Goal: Task Accomplishment & Management: Use online tool/utility

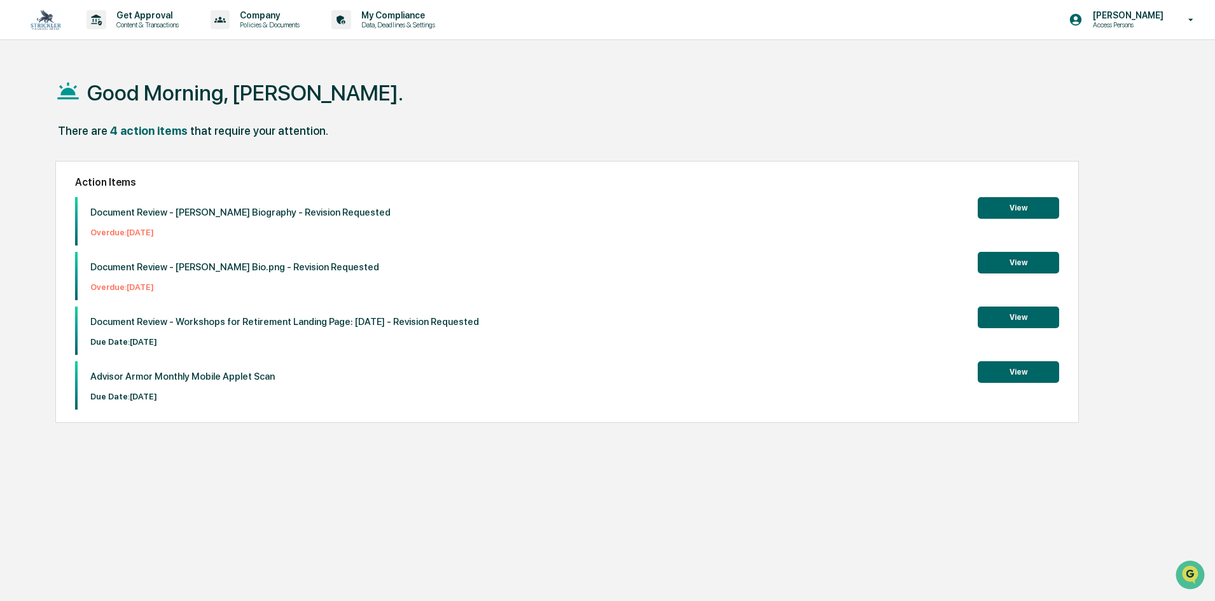
click at [1013, 320] on button "View" at bounding box center [1018, 318] width 81 height 22
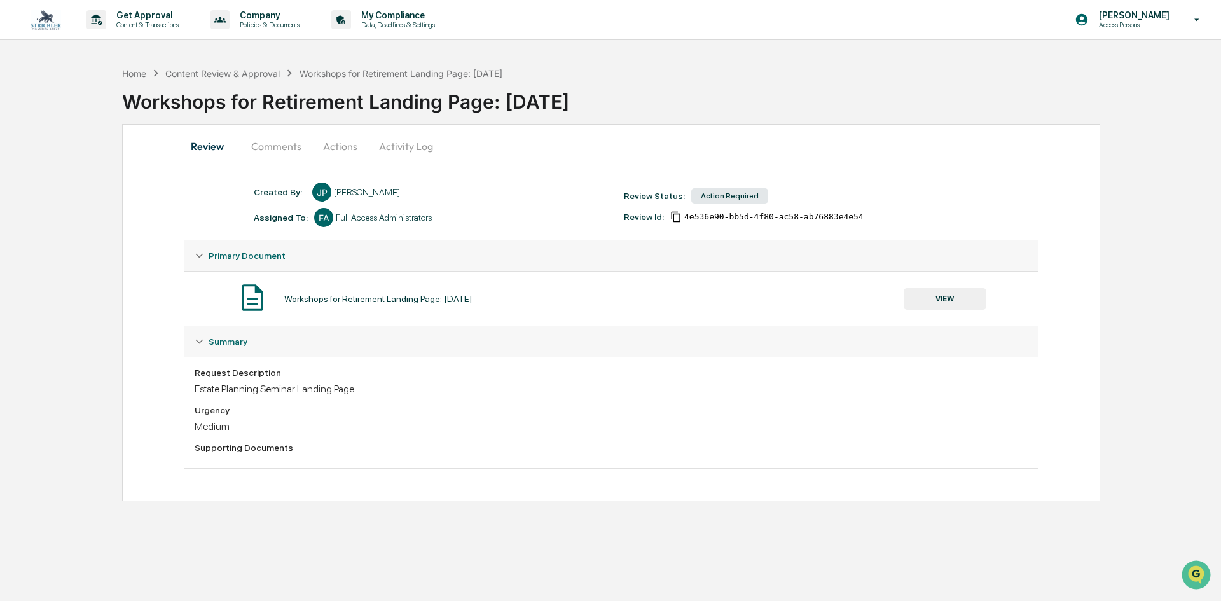
click at [326, 137] on button "Actions" at bounding box center [340, 146] width 57 height 31
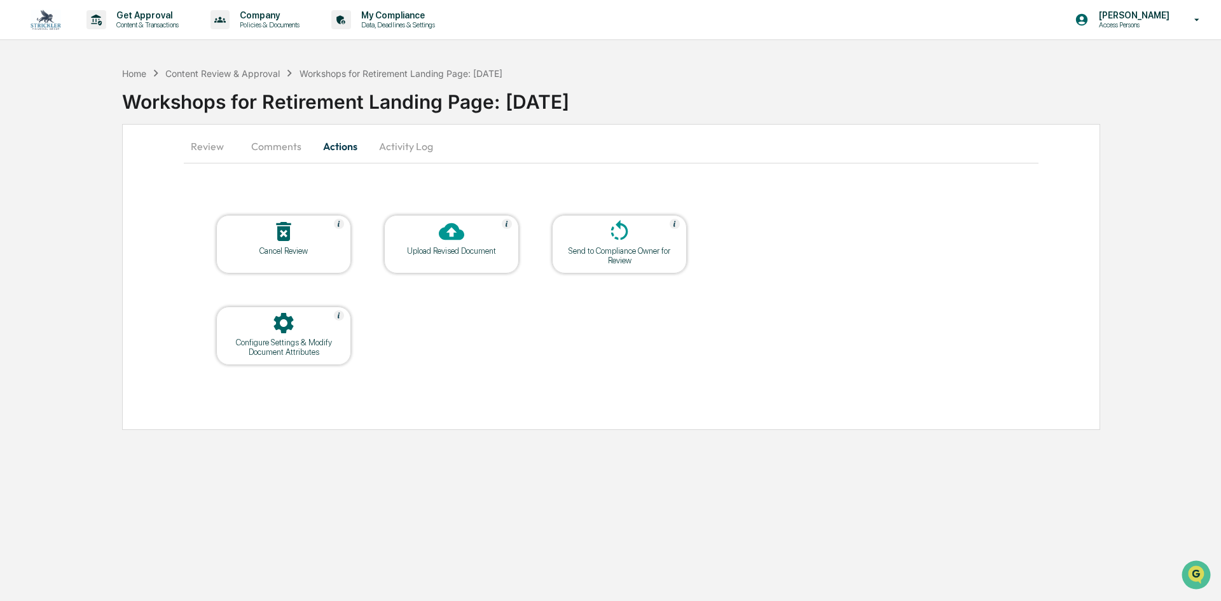
click at [498, 241] on div at bounding box center [451, 232] width 127 height 27
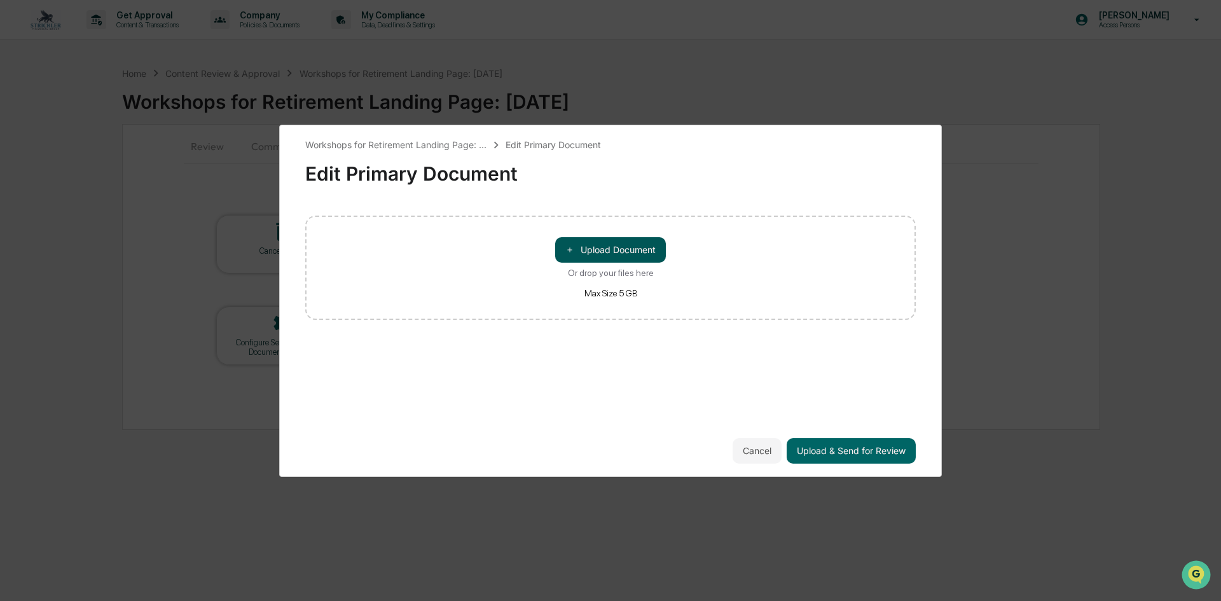
click at [600, 247] on button "＋ Upload Document" at bounding box center [610, 249] width 111 height 25
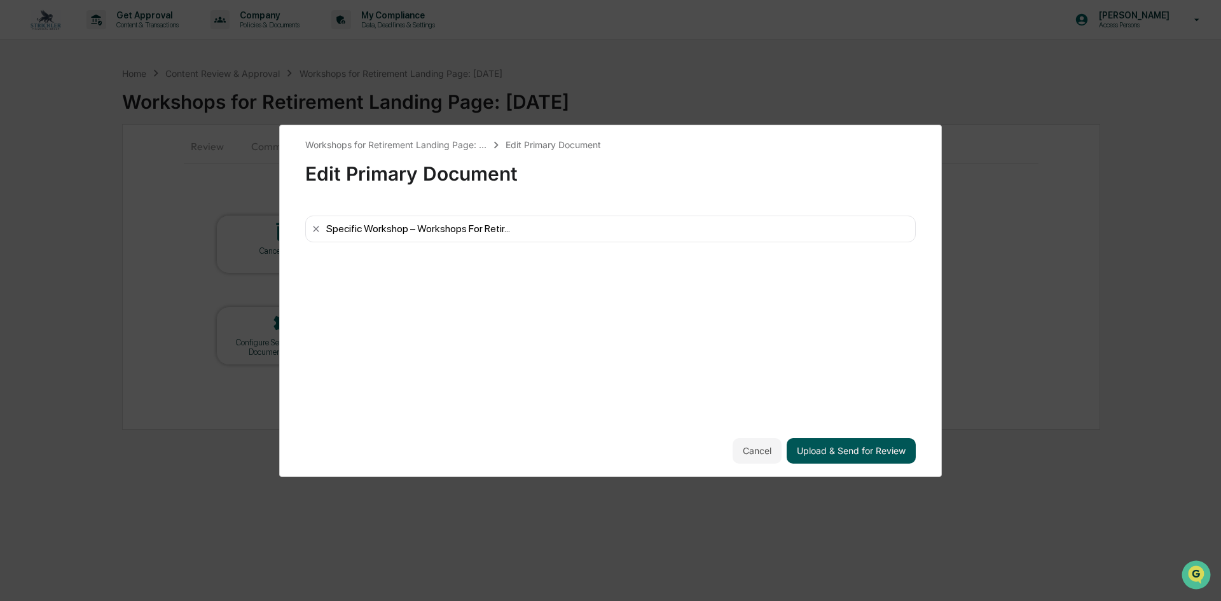
click at [812, 446] on button "Upload & Send for Review" at bounding box center [851, 450] width 129 height 25
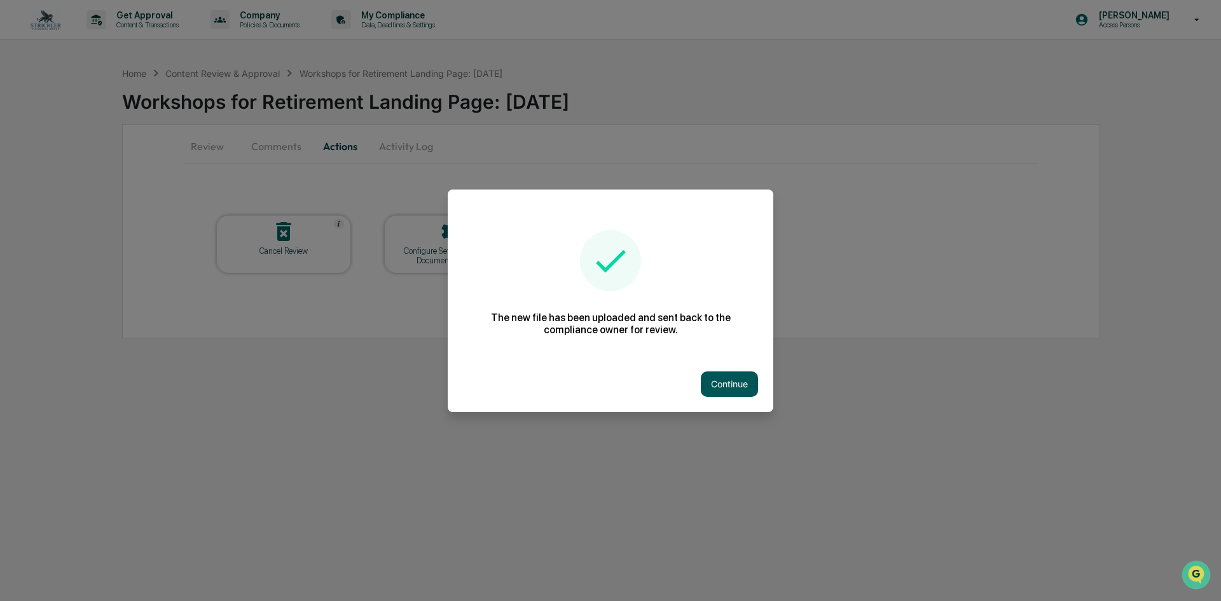
click at [746, 381] on button "Continue" at bounding box center [729, 384] width 57 height 25
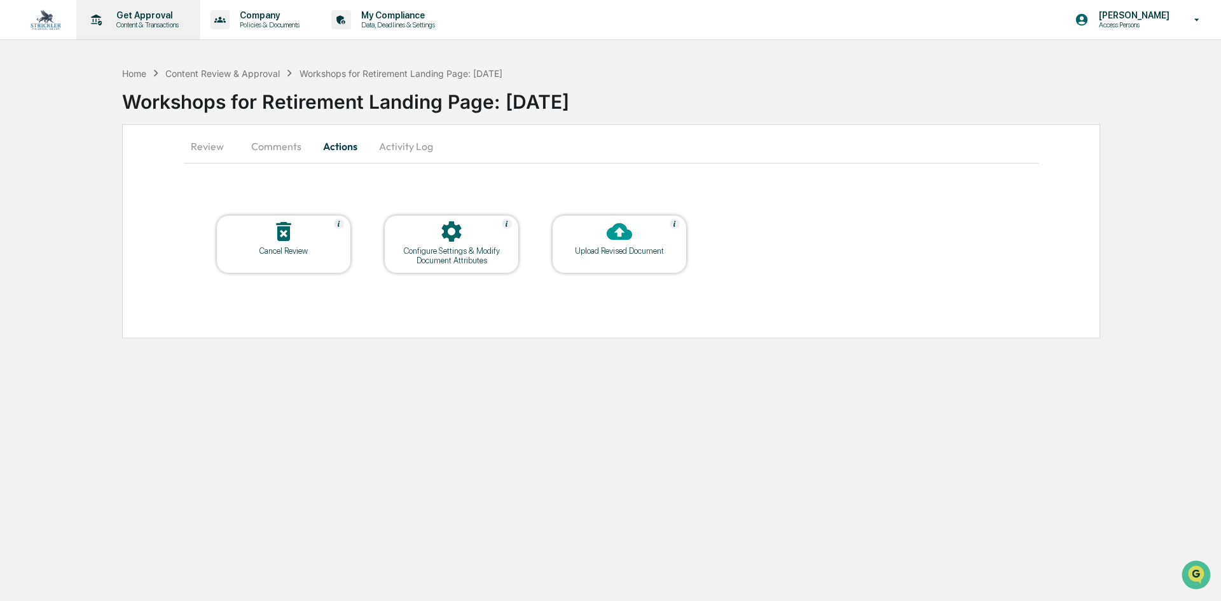
click at [158, 24] on p "Content & Transactions" at bounding box center [145, 24] width 79 height 9
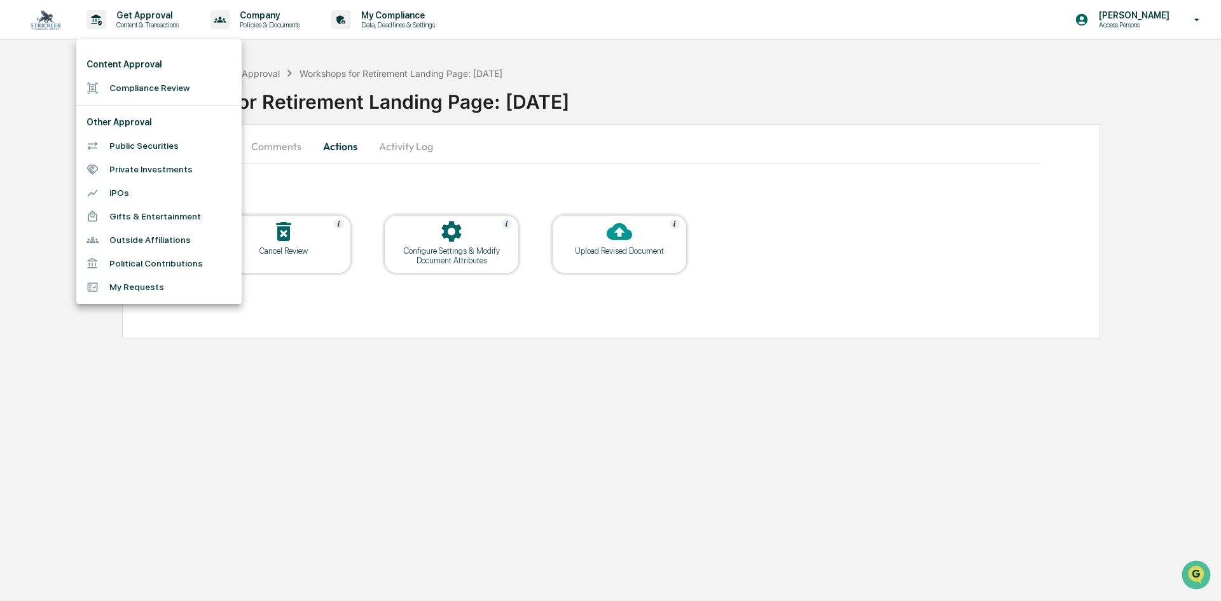
click at [47, 66] on div at bounding box center [610, 300] width 1221 height 601
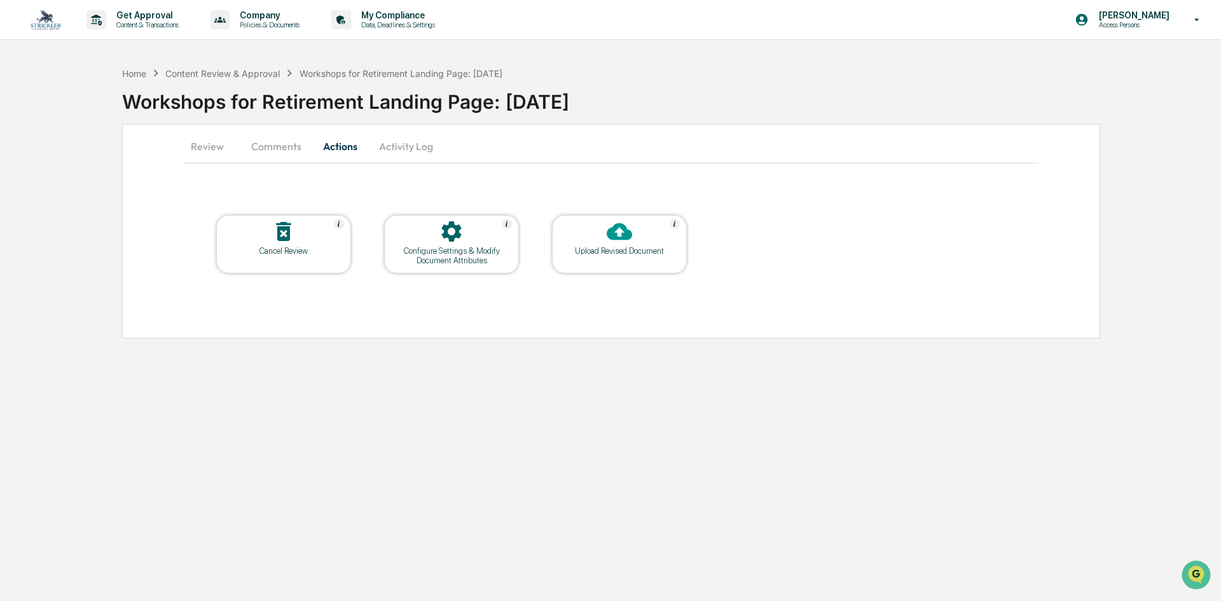
click at [52, 18] on img at bounding box center [46, 20] width 31 height 20
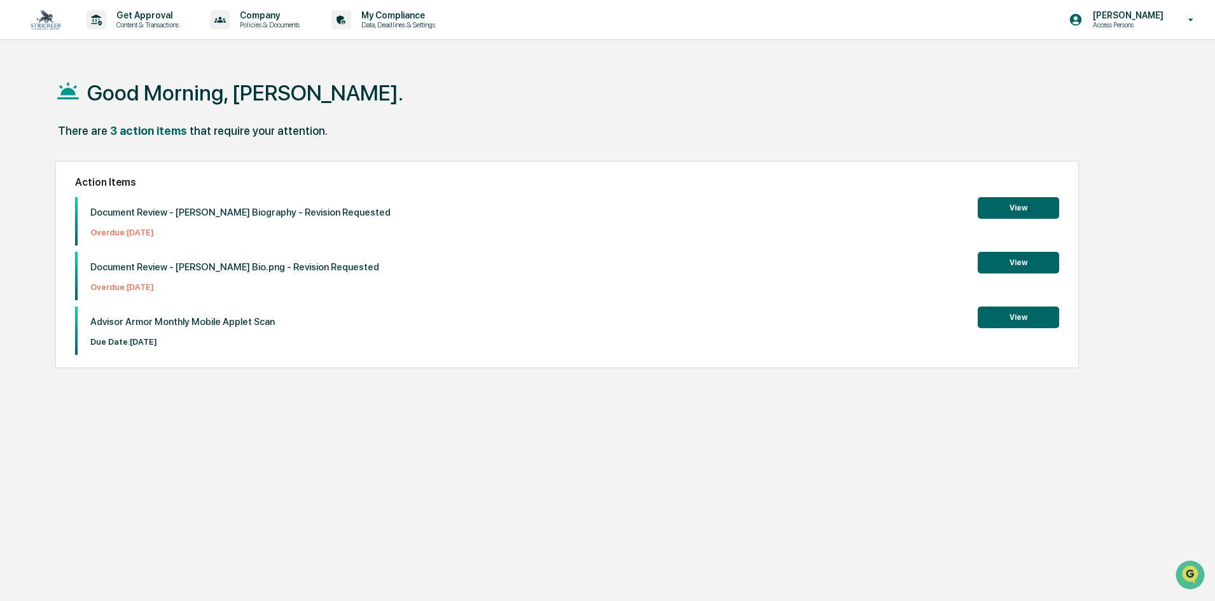
click at [1031, 314] on button "View" at bounding box center [1018, 318] width 81 height 22
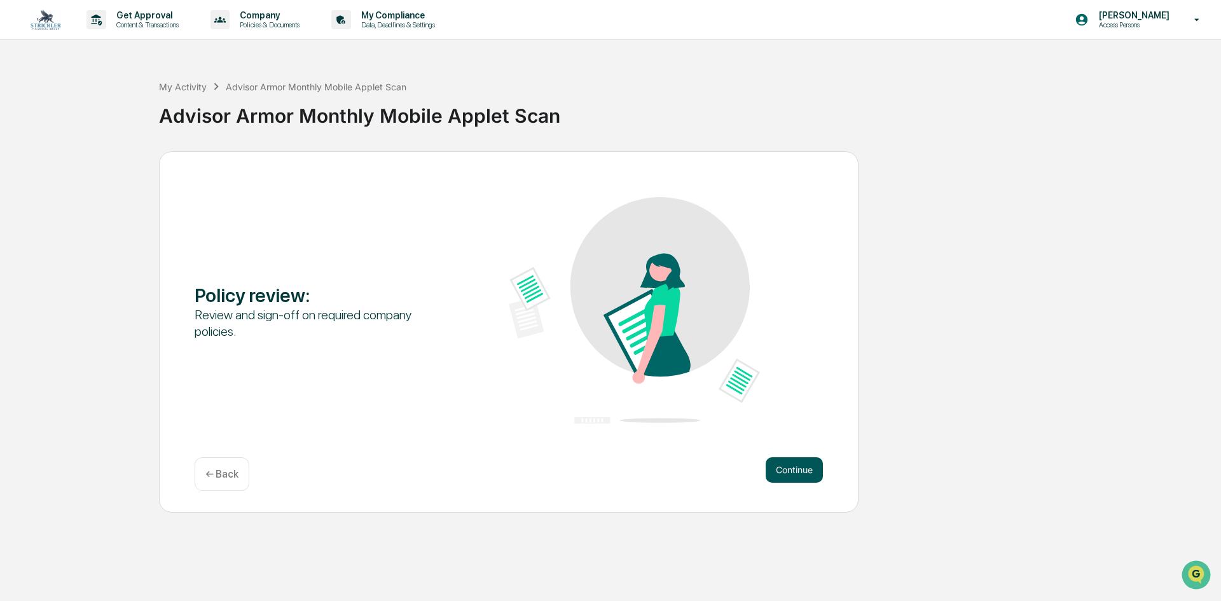
click at [798, 478] on button "Continue" at bounding box center [794, 469] width 57 height 25
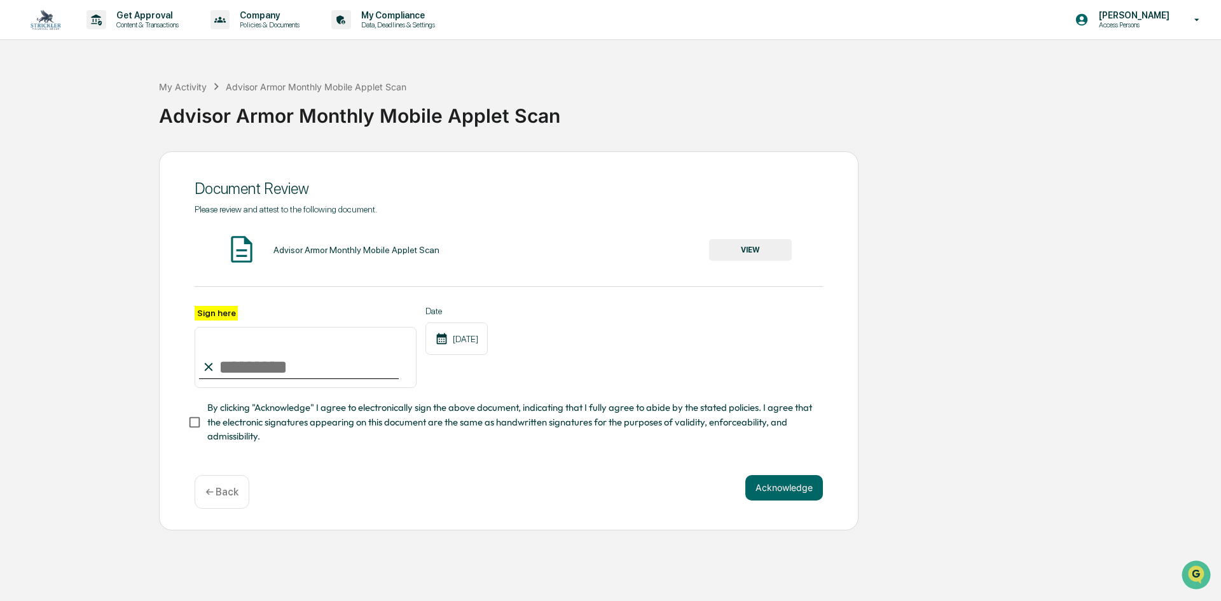
click at [231, 365] on input "Sign here" at bounding box center [306, 357] width 222 height 61
type input "**********"
click at [733, 249] on button "VIEW" at bounding box center [750, 250] width 83 height 22
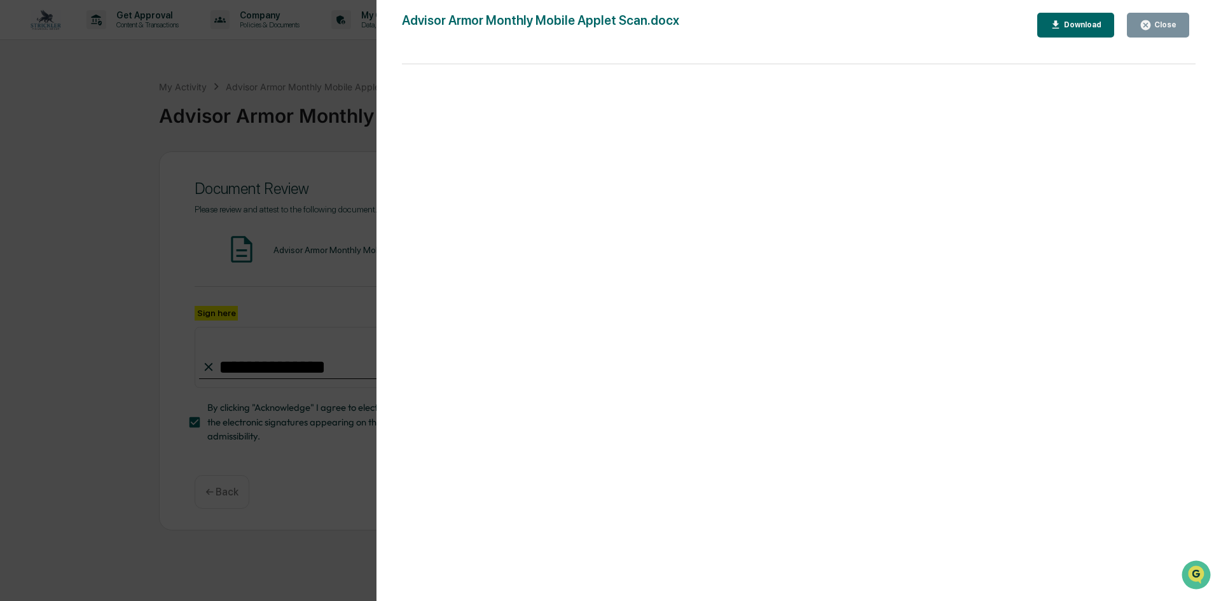
click at [1151, 28] on icon "button" at bounding box center [1146, 25] width 10 height 10
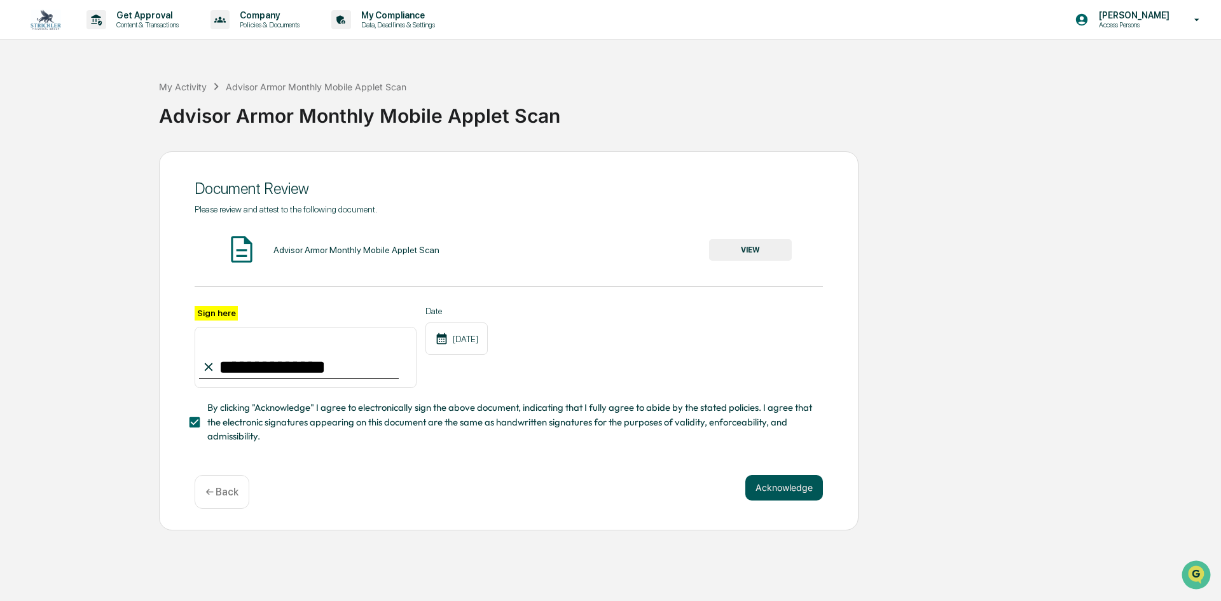
click at [785, 496] on button "Acknowledge" at bounding box center [785, 487] width 78 height 25
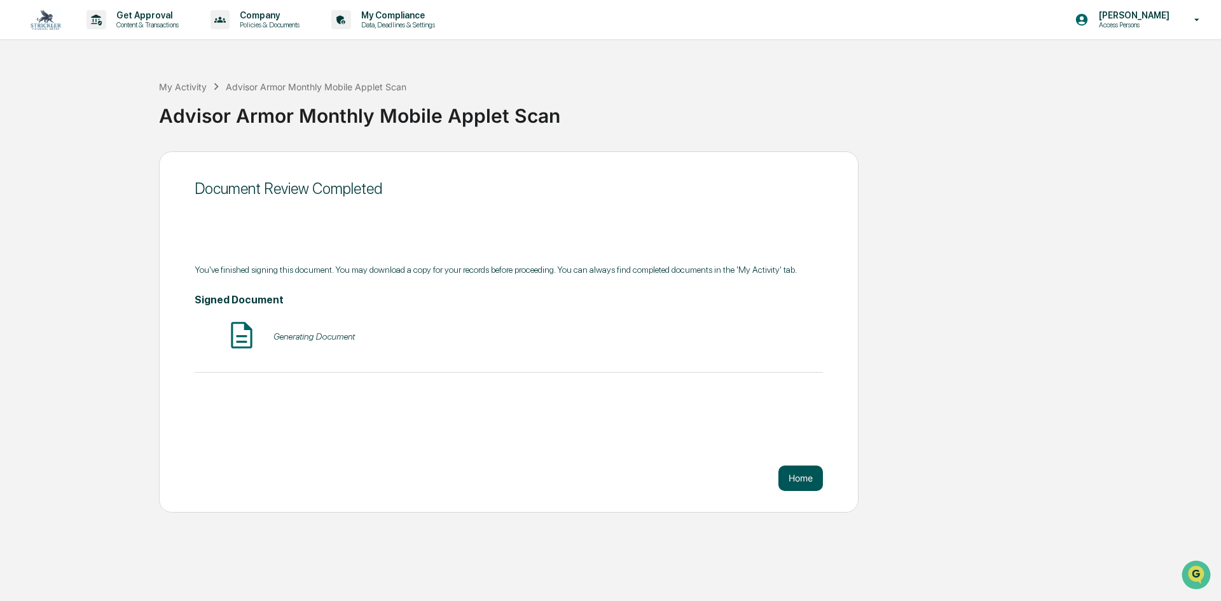
click at [807, 480] on button "Home" at bounding box center [801, 478] width 45 height 25
